Goal: Information Seeking & Learning: Learn about a topic

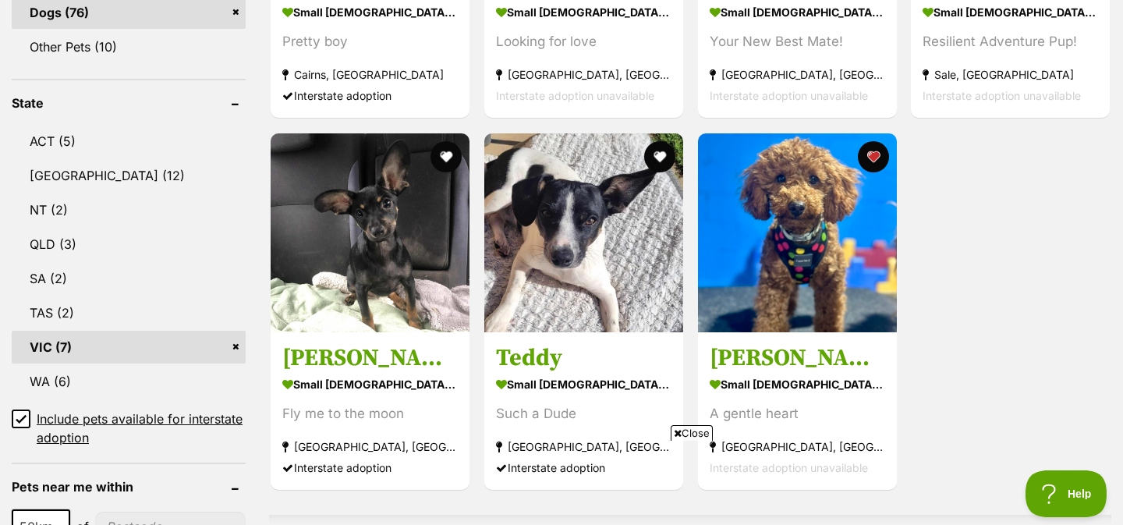
scroll to position [755, 0]
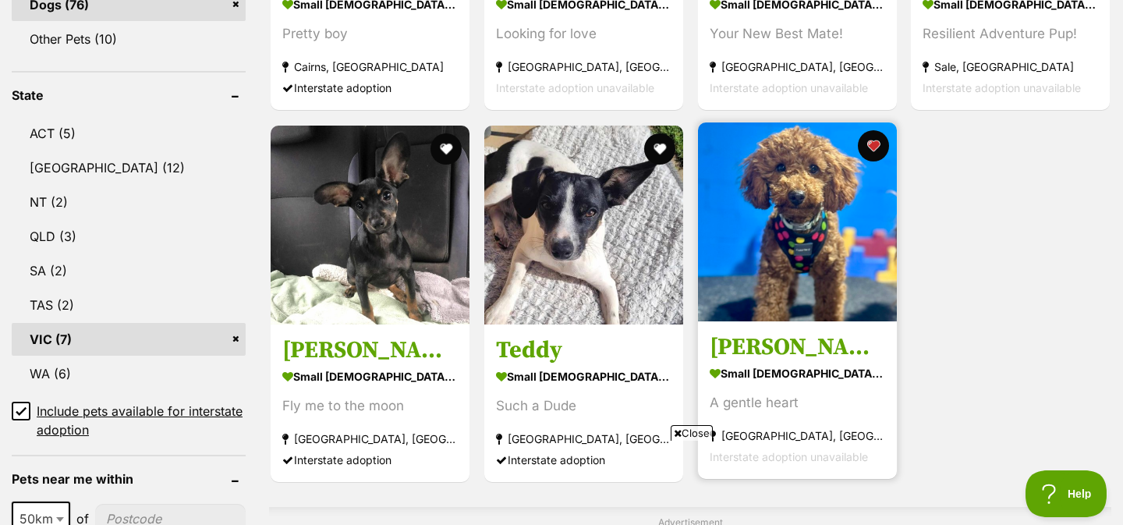
click at [756, 340] on h3 "[PERSON_NAME]" at bounding box center [796, 347] width 175 height 30
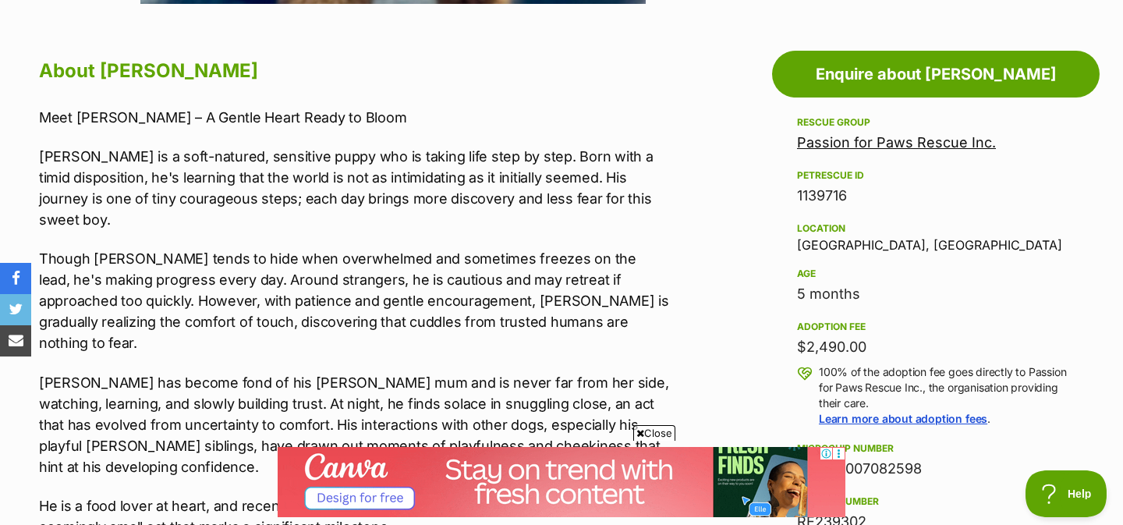
click at [840, 143] on link "Passion for Paws Rescue Inc." at bounding box center [896, 142] width 199 height 16
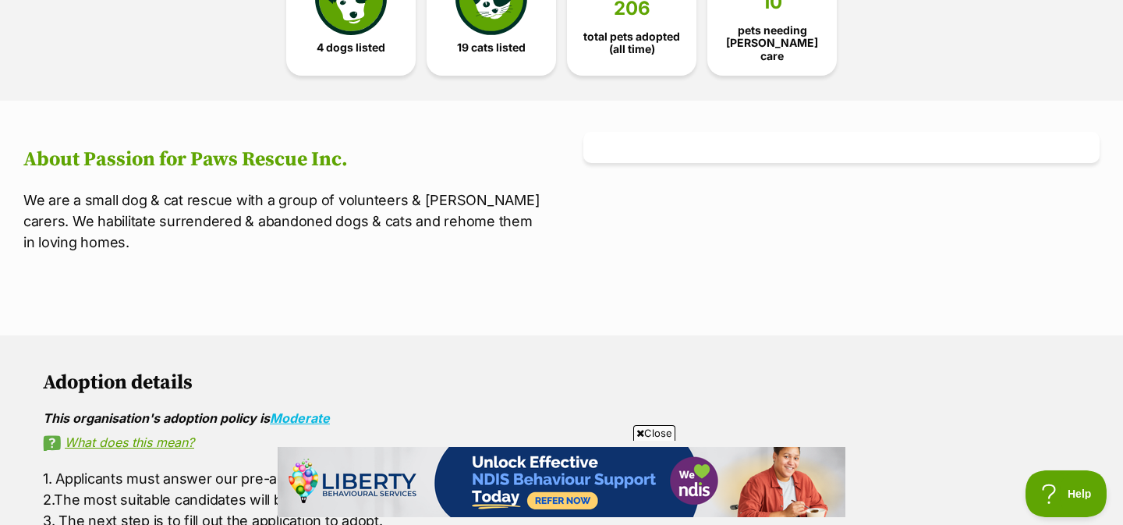
scroll to position [491, 0]
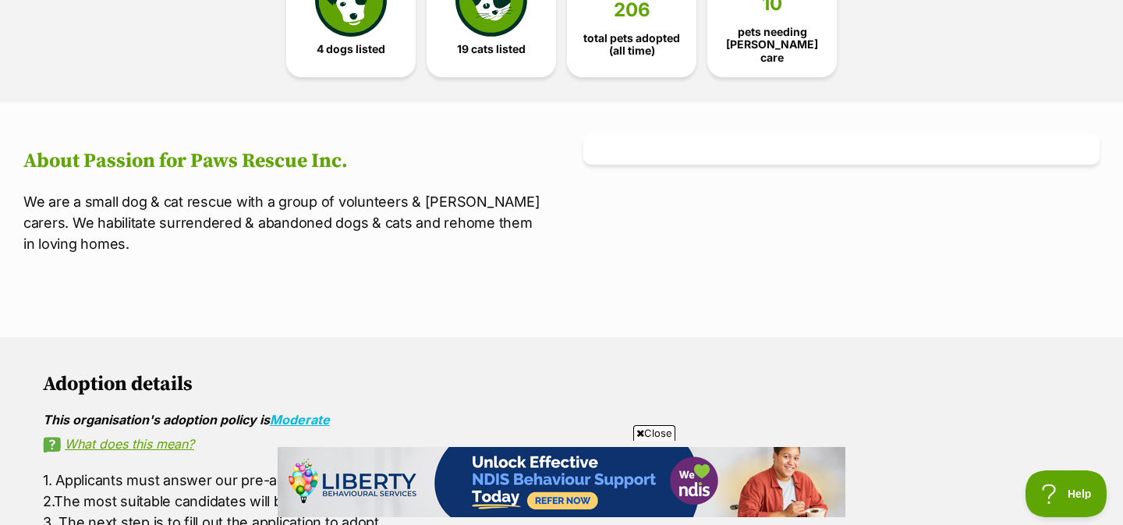
click at [168, 158] on h2 "About Passion for Paws Rescue Inc." at bounding box center [281, 161] width 516 height 23
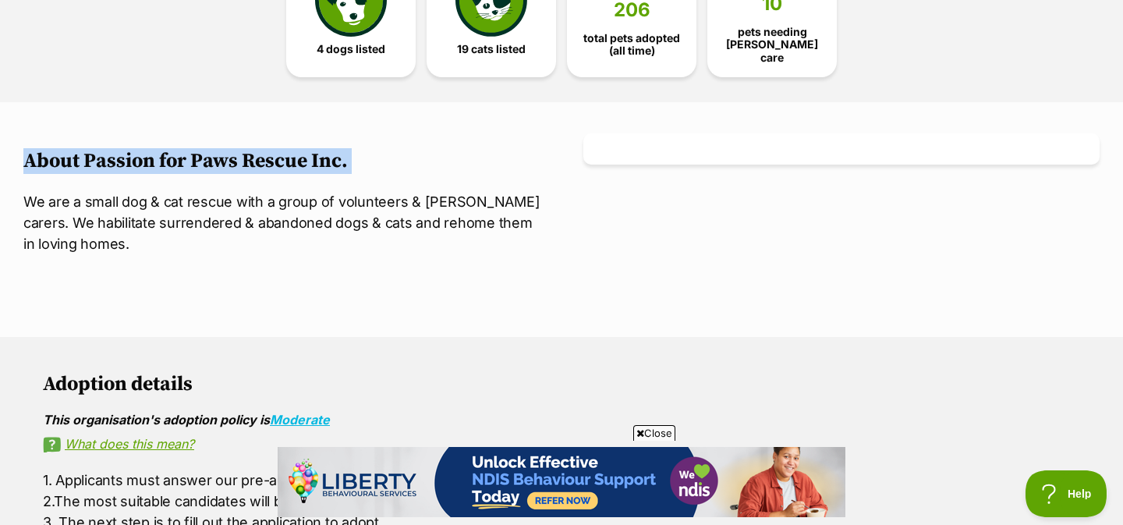
click at [168, 158] on h2 "About Passion for Paws Rescue Inc." at bounding box center [281, 161] width 516 height 23
copy article "About Passion for Paws Rescue Inc."
